Goal: Navigation & Orientation: Find specific page/section

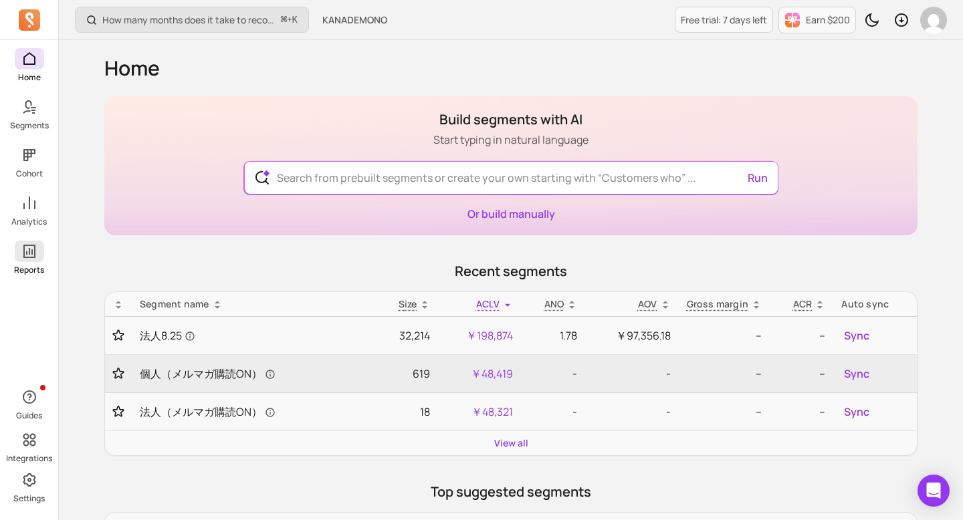
click at [26, 261] on span at bounding box center [29, 251] width 29 height 21
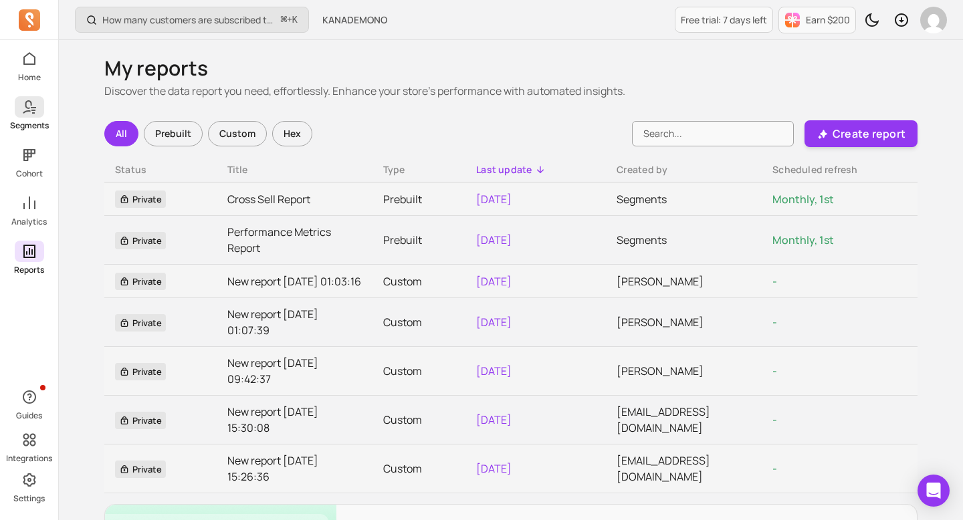
click at [33, 118] on link "Segments" at bounding box center [29, 113] width 58 height 35
